Goal: Transaction & Acquisition: Purchase product/service

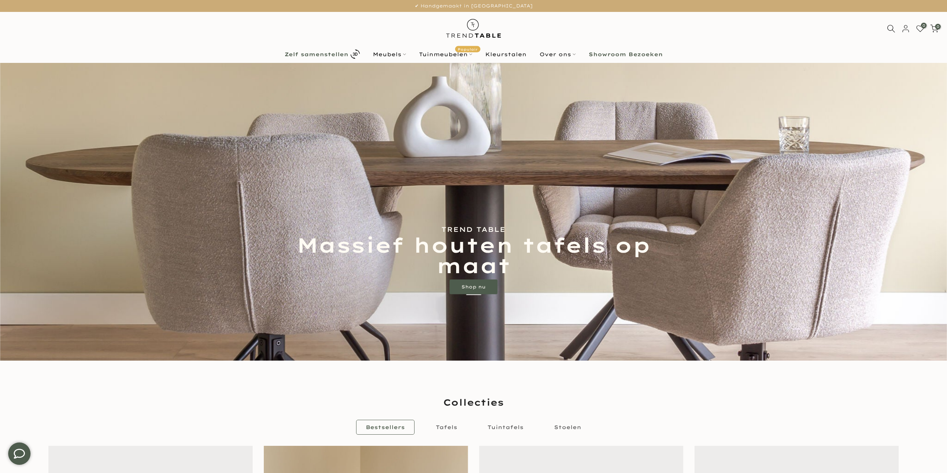
click at [333, 47] on div "Zelf samenstellen Meubels Configurator (zelf samenstellen) Eikenhouten Tafels O…" at bounding box center [474, 53] width 936 height 17
click at [335, 58] on link "Zelf samenstellen" at bounding box center [322, 54] width 88 height 13
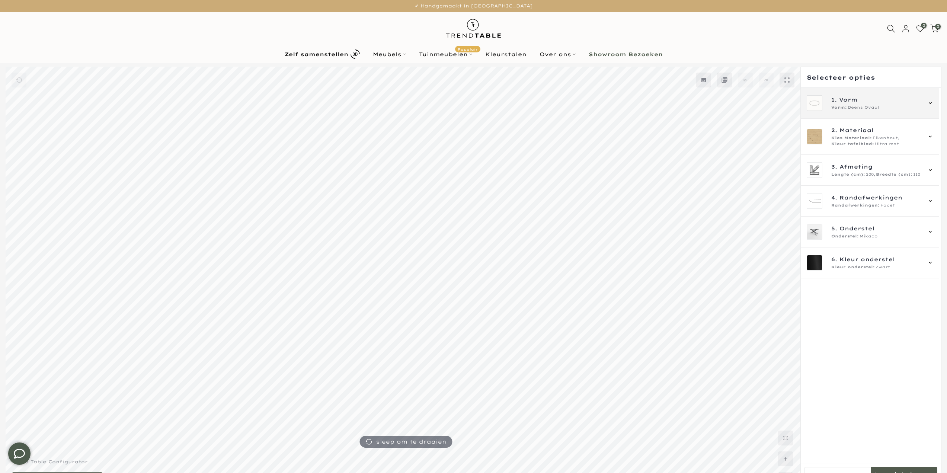
click at [877, 103] on span "1. Vorm" at bounding box center [876, 100] width 90 height 8
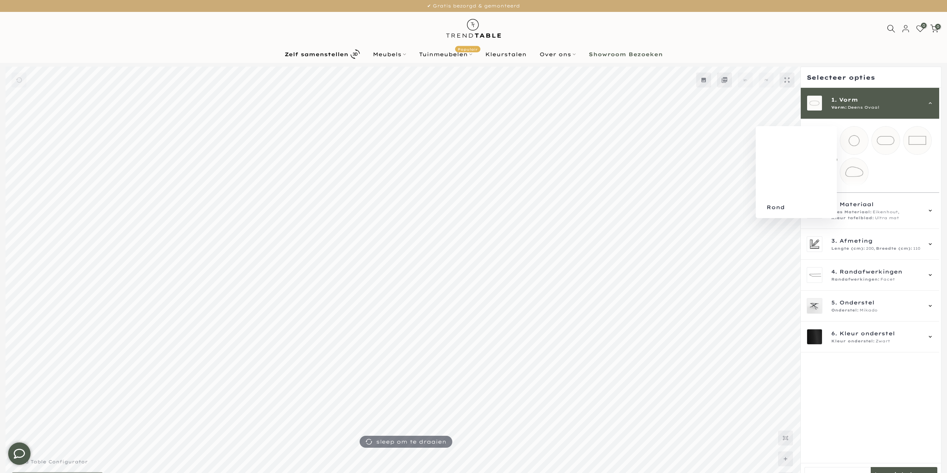
click at [858, 148] on mmq-loader at bounding box center [854, 140] width 28 height 28
